Goal: Task Accomplishment & Management: Manage account settings

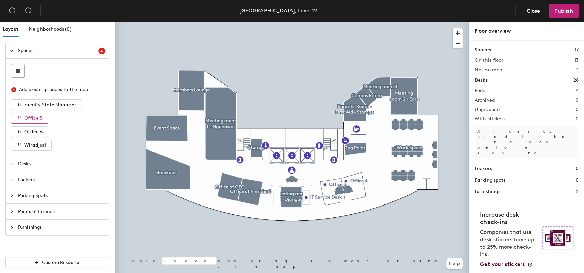
click at [35, 118] on span "Office 5" at bounding box center [33, 118] width 18 height 6
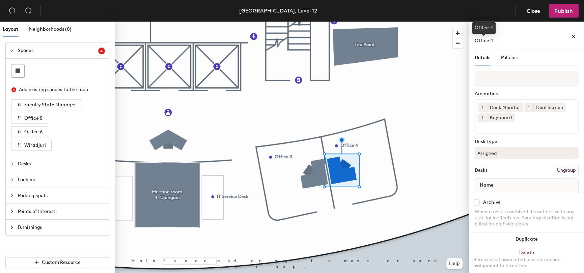
click at [485, 39] on span "Office 4" at bounding box center [483, 41] width 19 height 6
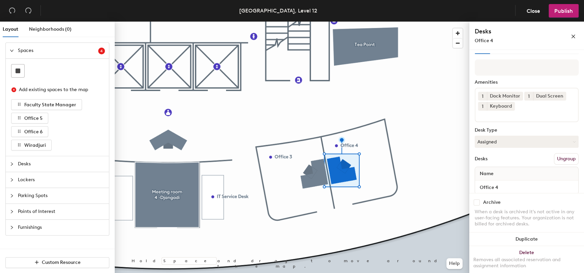
scroll to position [21, 0]
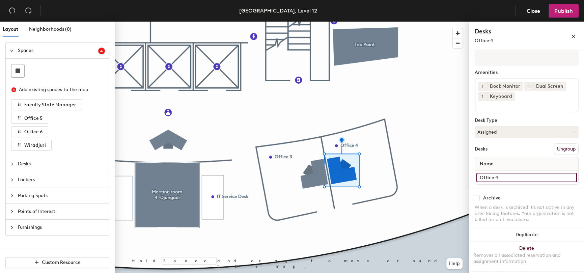
click at [494, 175] on input "Office 4" at bounding box center [526, 177] width 100 height 9
click at [506, 178] on input "Office 4" at bounding box center [526, 177] width 100 height 9
type input "Office 6"
click at [488, 147] on div "Desks Ungroup" at bounding box center [526, 148] width 104 height 11
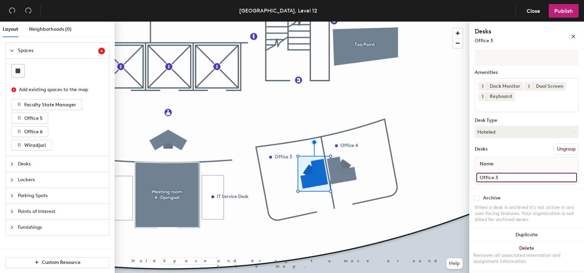
click at [500, 177] on input "Office 3" at bounding box center [526, 177] width 100 height 9
click at [499, 175] on input "Office 3" at bounding box center [526, 177] width 100 height 9
type input "Office 5"
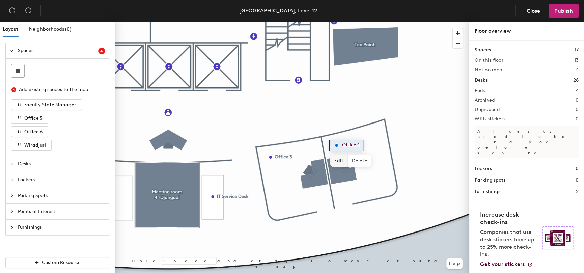
click at [339, 161] on span "Edit" at bounding box center [339, 160] width 18 height 11
type input "Office 6"
click at [348, 159] on span "Done" at bounding box center [349, 160] width 20 height 11
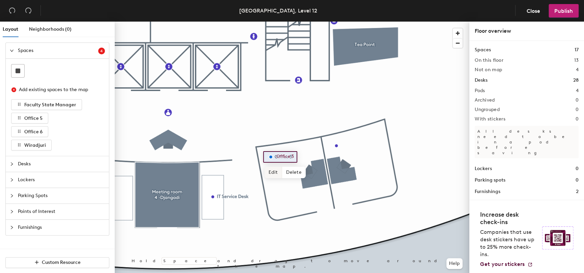
click at [274, 171] on span "Edit" at bounding box center [273, 172] width 18 height 11
type input "Office 5"
click at [285, 170] on span "Done" at bounding box center [283, 172] width 20 height 11
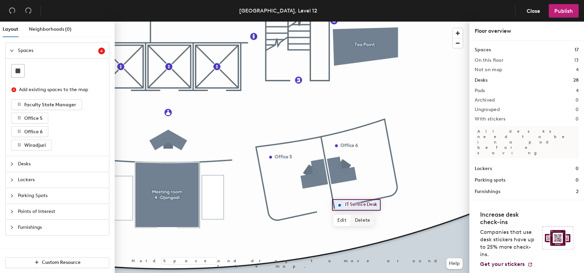
click at [365, 219] on span "Delete" at bounding box center [363, 219] width 24 height 11
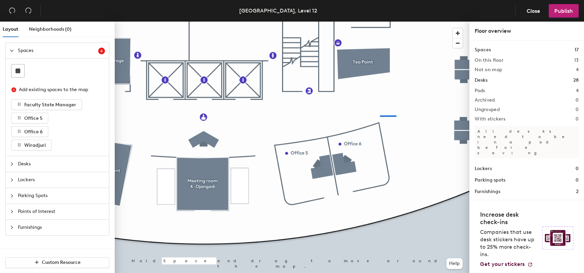
click at [394, 22] on div at bounding box center [292, 22] width 354 height 0
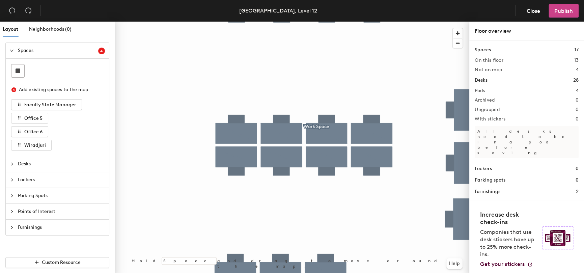
click at [564, 13] on span "Publish" at bounding box center [563, 11] width 19 height 6
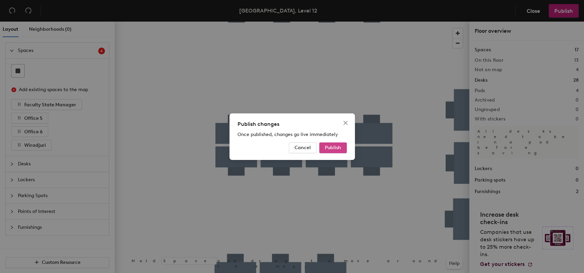
click at [334, 146] on span "Publish" at bounding box center [333, 148] width 16 height 6
